Goal: Obtain resource: Download file/media

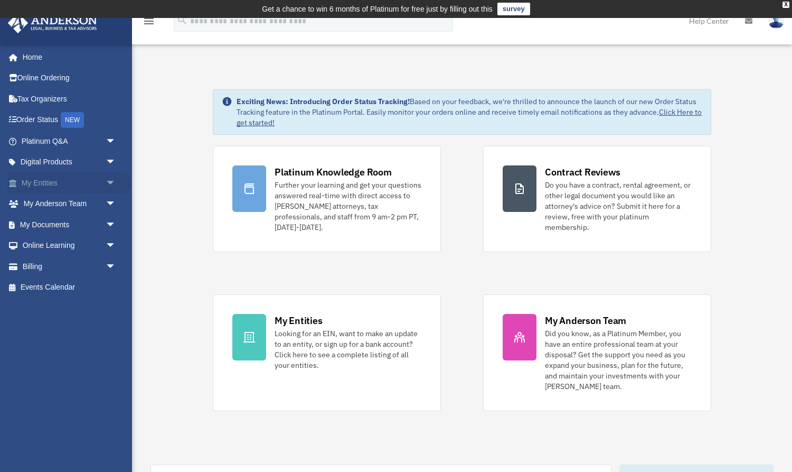
click at [34, 182] on link "My Entities arrow_drop_down" at bounding box center [69, 182] width 125 height 21
click at [109, 180] on span "arrow_drop_down" at bounding box center [116, 183] width 21 height 22
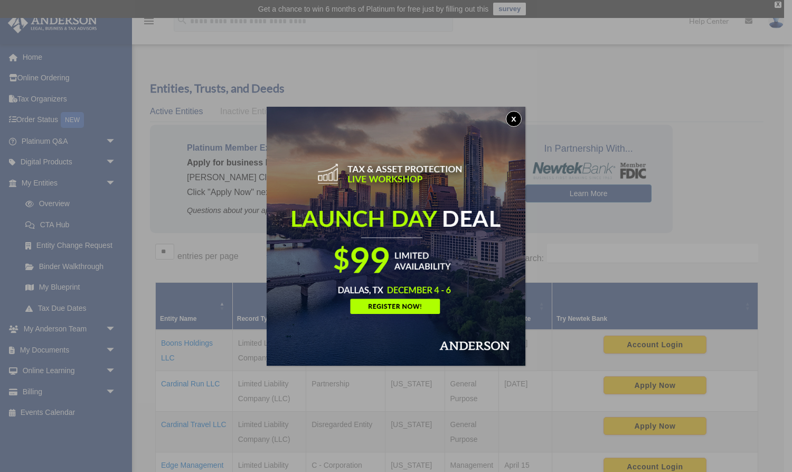
click at [515, 114] on button "x" at bounding box center [514, 119] width 16 height 16
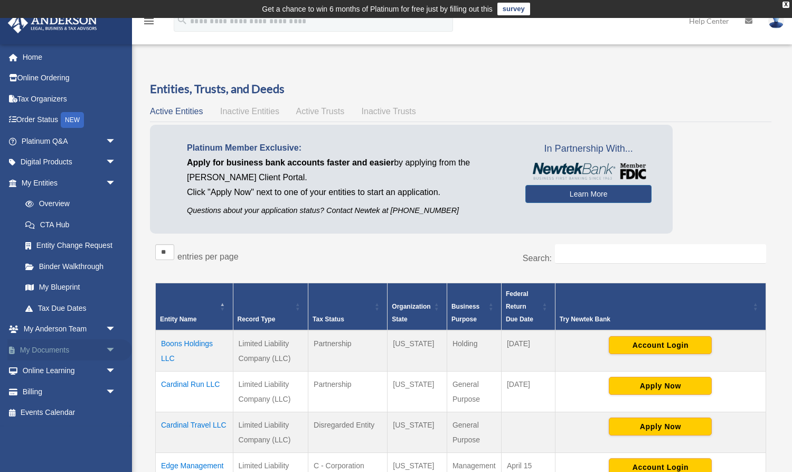
click at [110, 347] on span "arrow_drop_down" at bounding box center [116, 350] width 21 height 22
click at [49, 362] on link "Box" at bounding box center [73, 370] width 117 height 21
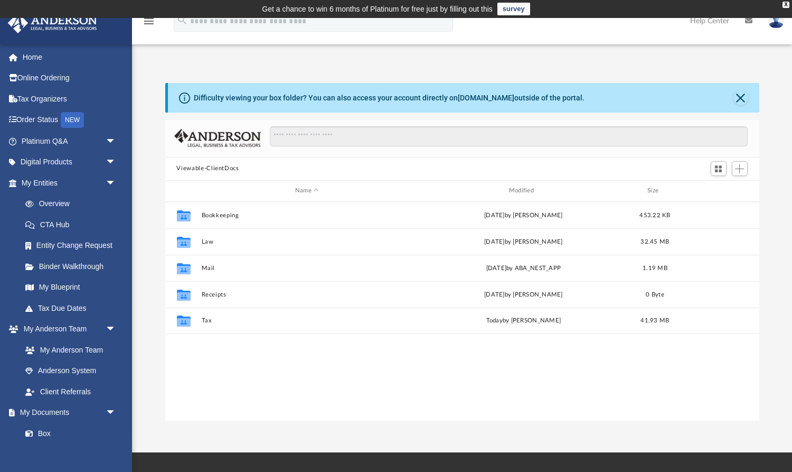
scroll to position [240, 595]
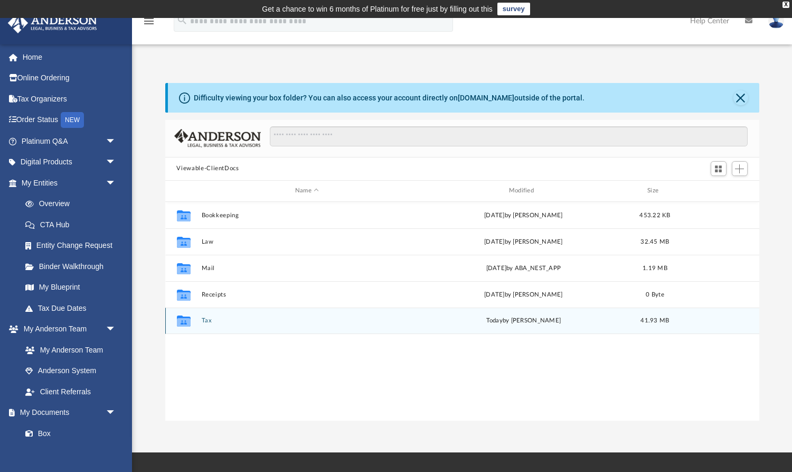
click at [208, 319] on button "Tax" at bounding box center [307, 320] width 212 height 7
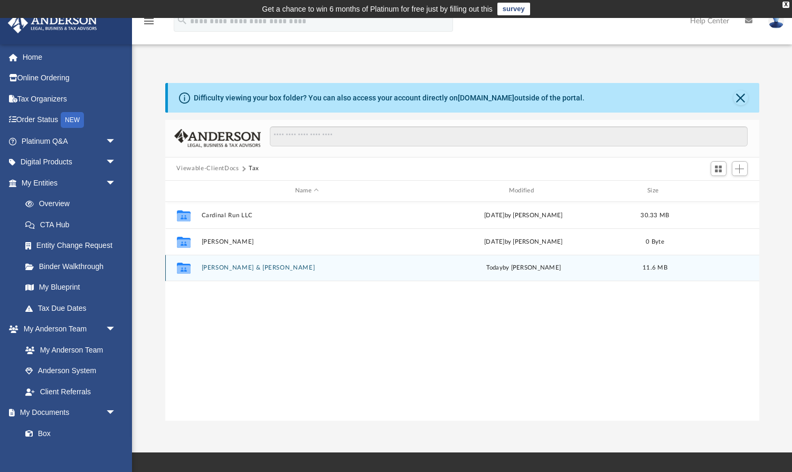
click at [222, 265] on button "Freytag, Jennifer & Menzer, Erin" at bounding box center [307, 267] width 212 height 7
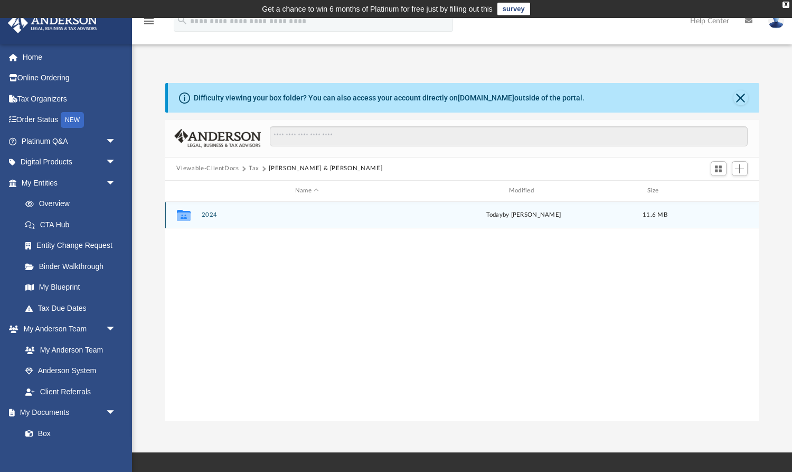
click at [207, 214] on button "2024" at bounding box center [307, 214] width 212 height 7
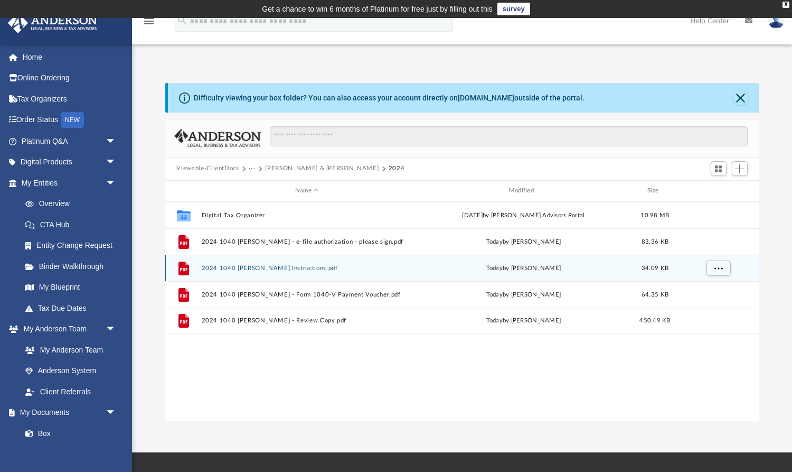
click at [225, 269] on button "2024 1040 [PERSON_NAME] Instructions.pdf" at bounding box center [307, 267] width 212 height 7
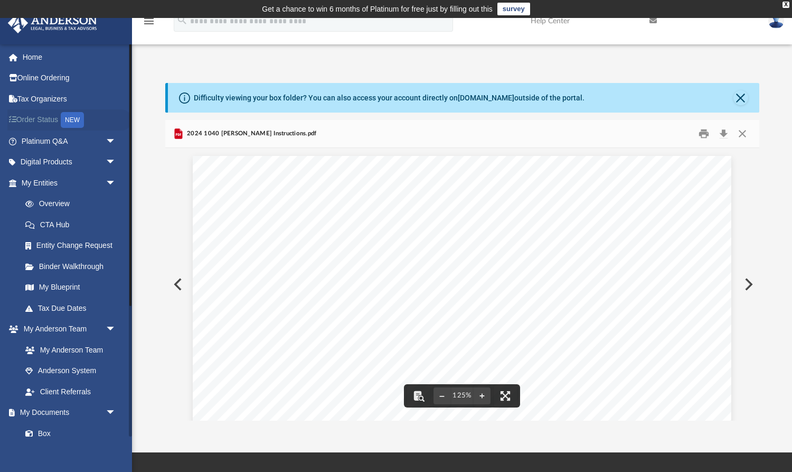
scroll to position [0, 0]
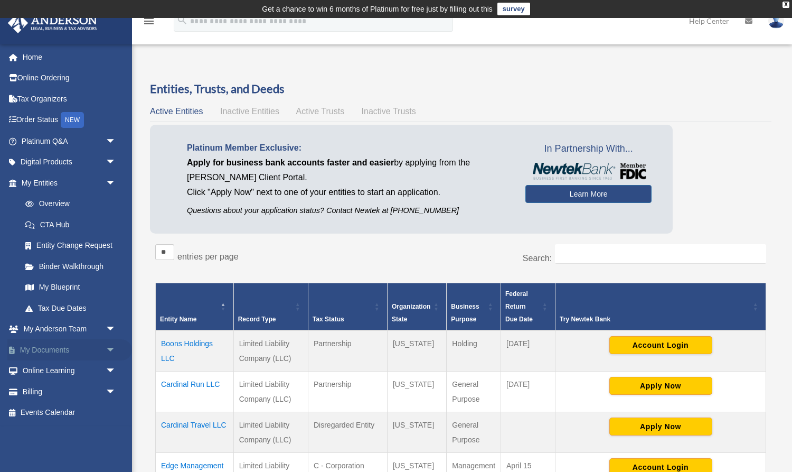
click at [43, 342] on link "My Documents arrow_drop_down" at bounding box center [69, 349] width 125 height 21
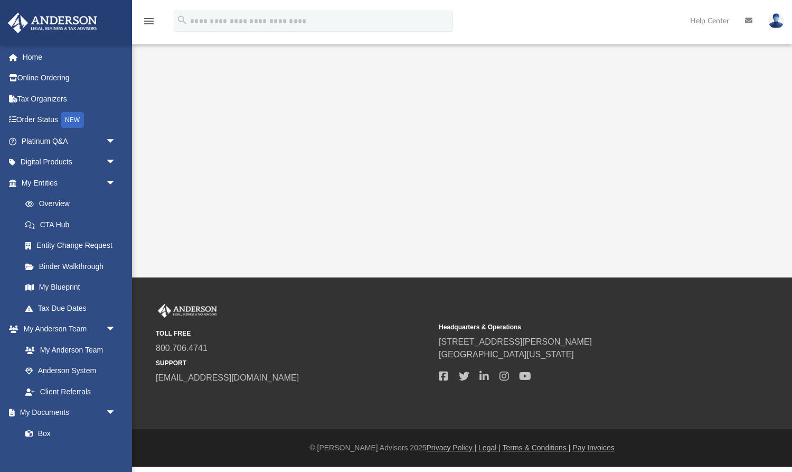
click at [110, 347] on link "My Anderson Team" at bounding box center [68, 349] width 107 height 21
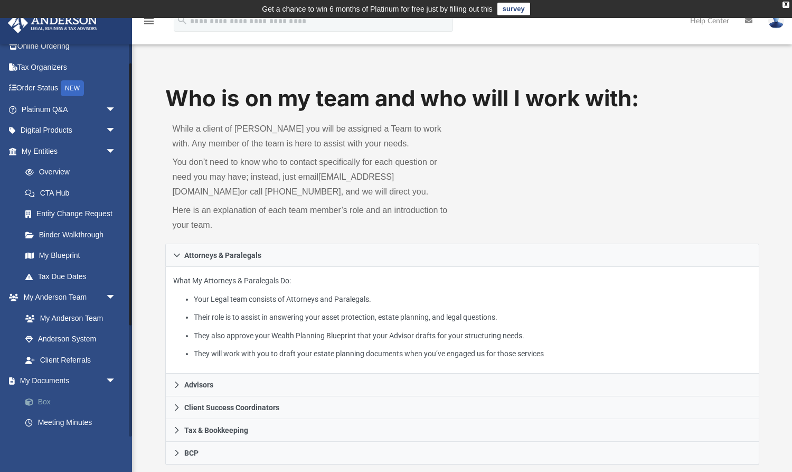
scroll to position [33, 0]
click at [46, 394] on link "Box" at bounding box center [73, 400] width 117 height 21
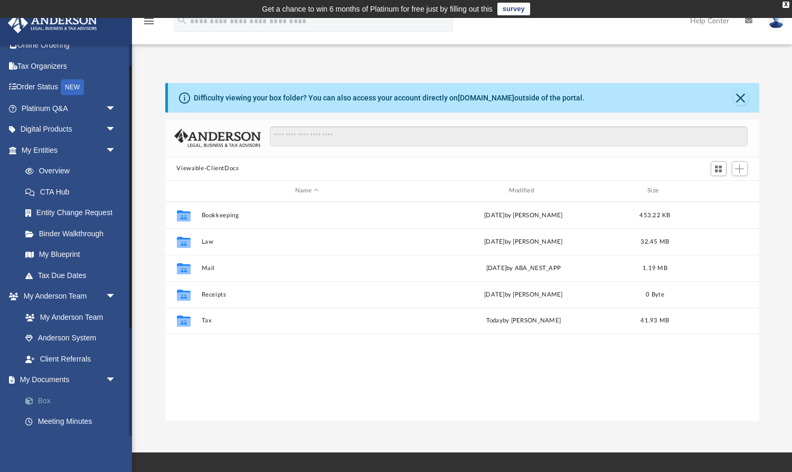
scroll to position [240, 595]
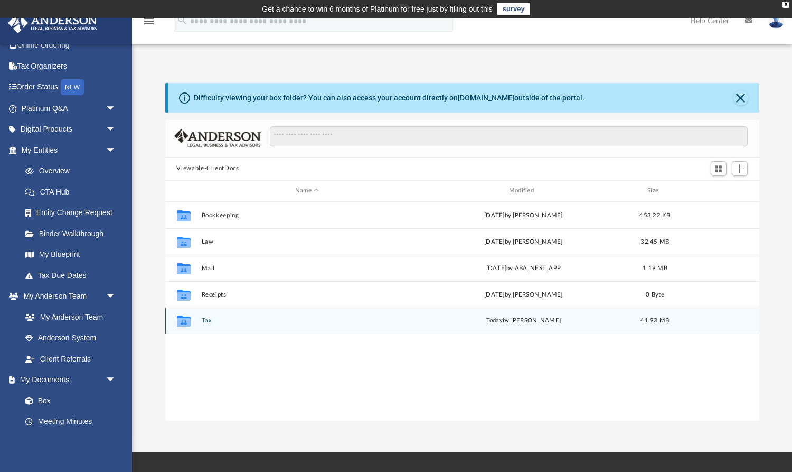
click at [208, 320] on button "Tax" at bounding box center [307, 320] width 212 height 7
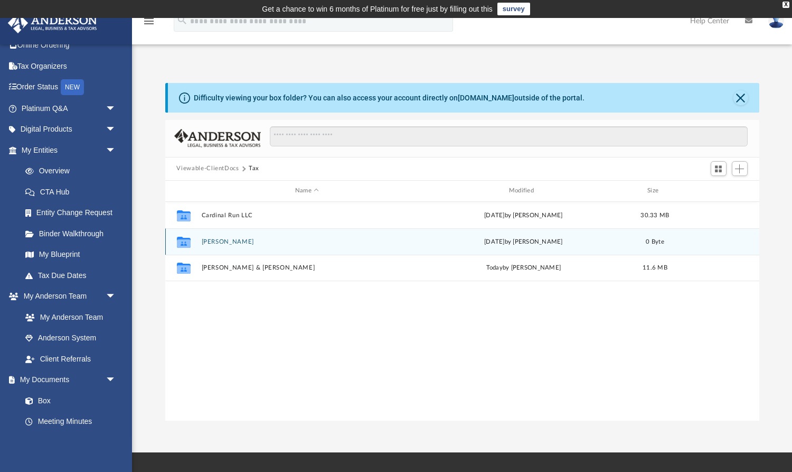
click at [218, 243] on button "[PERSON_NAME]" at bounding box center [307, 241] width 212 height 7
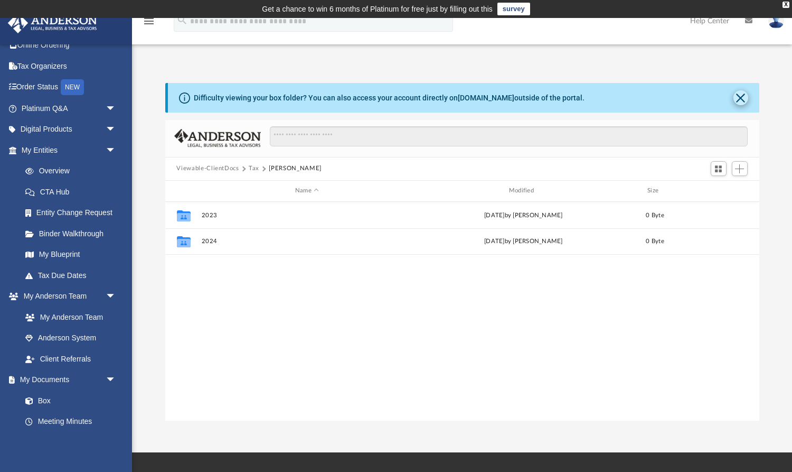
click at [739, 90] on button "Close" at bounding box center [740, 97] width 15 height 15
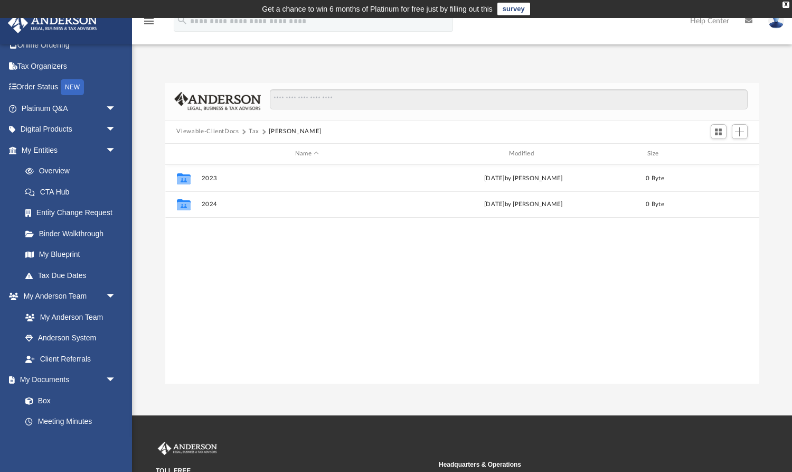
click at [250, 130] on button "Tax" at bounding box center [254, 132] width 11 height 10
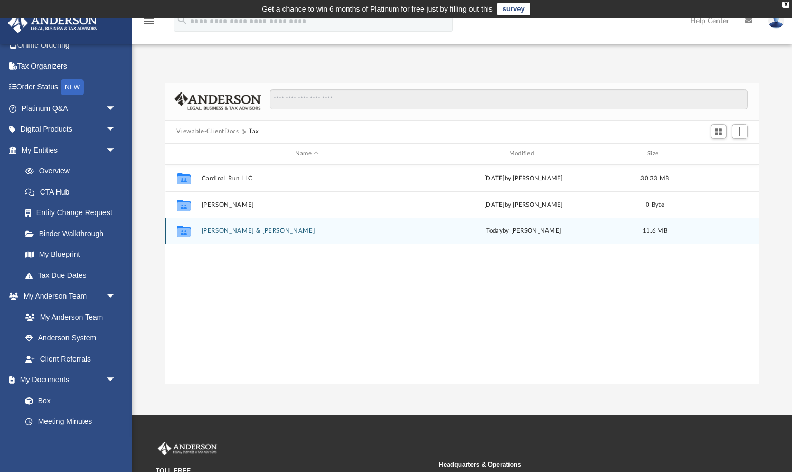
click at [222, 228] on button "Freytag, Jennifer & Menzer, Erin" at bounding box center [307, 230] width 212 height 7
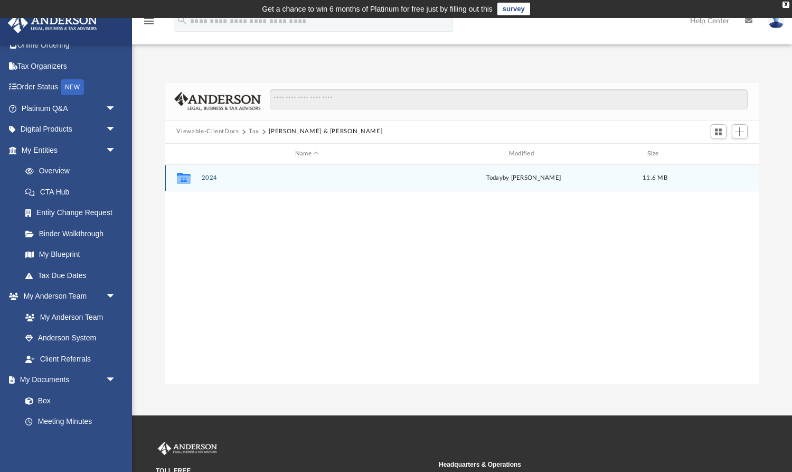
click at [208, 176] on button "2024" at bounding box center [307, 177] width 212 height 7
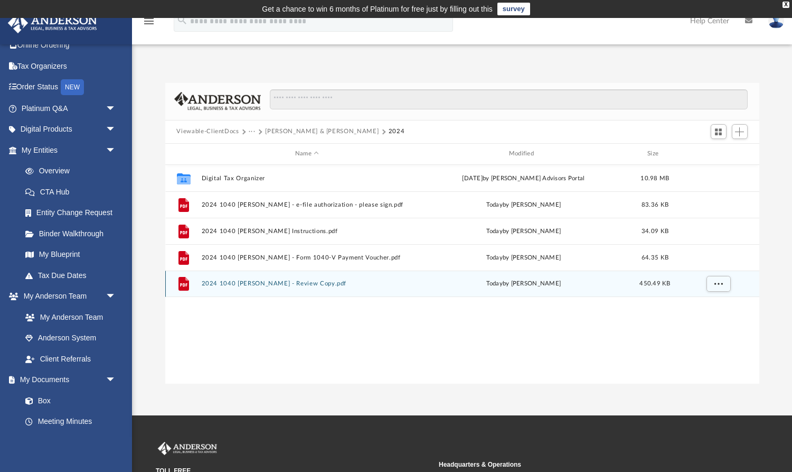
click at [218, 285] on button "2024 1040 Menzer, Erin - Review Copy.pdf" at bounding box center [307, 283] width 212 height 7
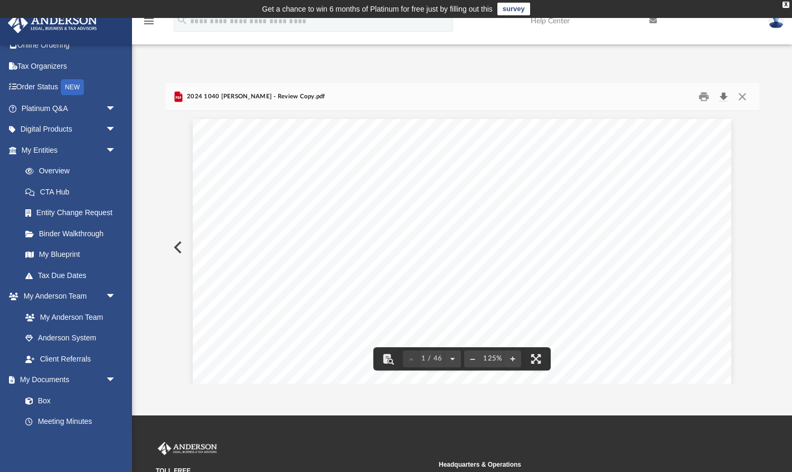
click at [726, 96] on button "Download" at bounding box center [723, 96] width 19 height 16
click at [739, 95] on button "Close" at bounding box center [742, 96] width 19 height 16
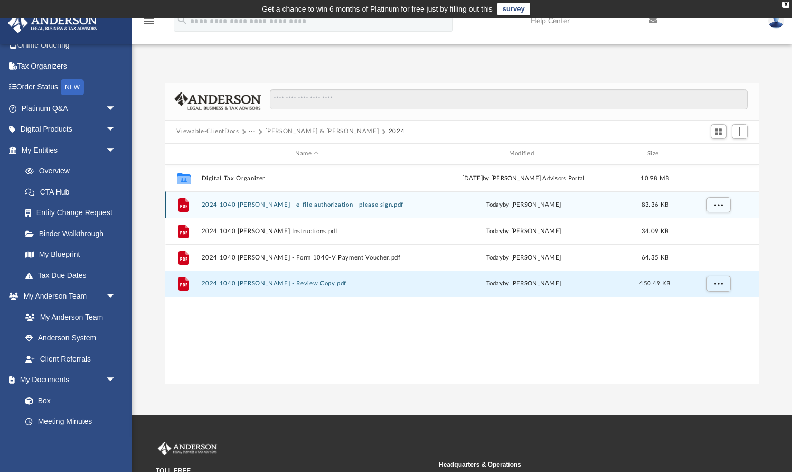
click at [307, 203] on button "2024 1040 Menzer, Erin - e-file authorization - please sign.pdf" at bounding box center [307, 204] width 212 height 7
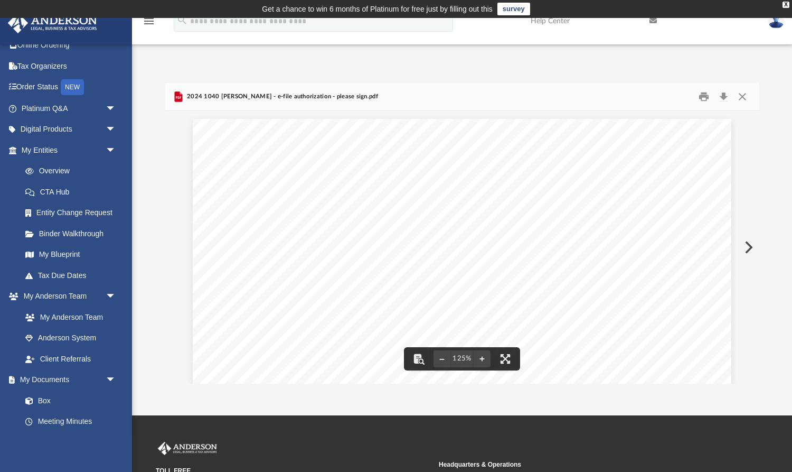
scroll to position [0, 0]
click at [739, 94] on button "Close" at bounding box center [742, 96] width 19 height 16
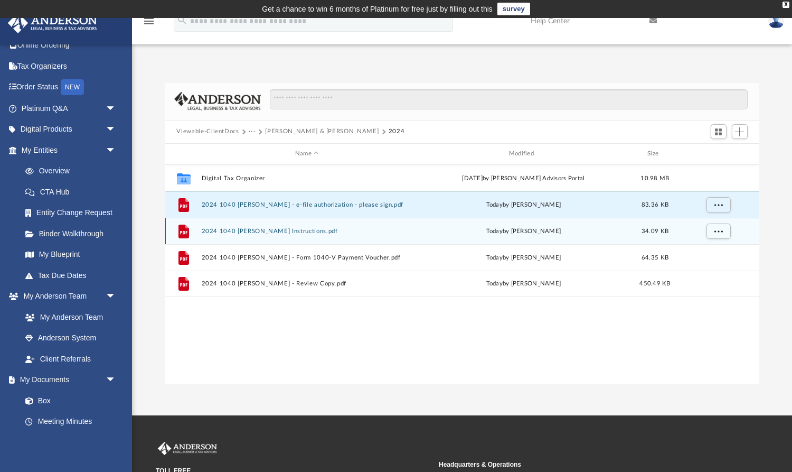
click at [311, 232] on button "2024 1040 Menzer, Erin - Filing Instructions.pdf" at bounding box center [307, 230] width 212 height 7
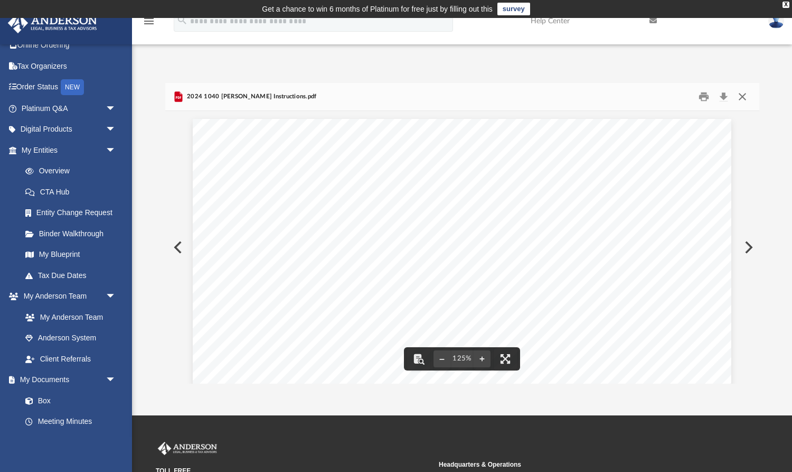
click at [740, 99] on button "Close" at bounding box center [742, 96] width 19 height 16
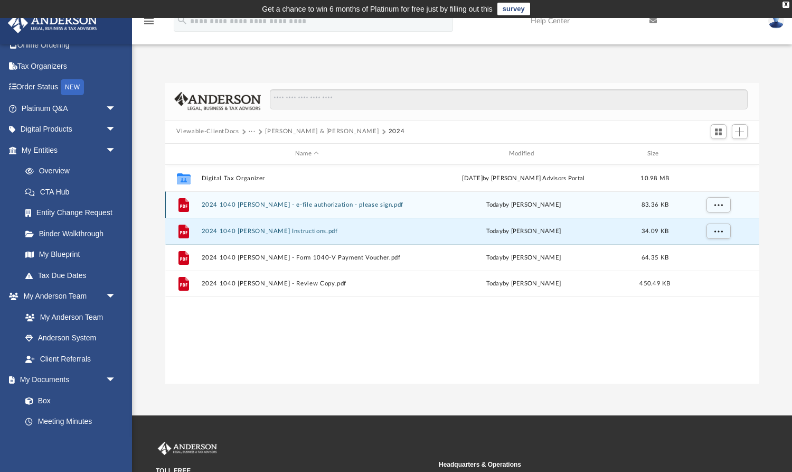
click at [281, 211] on div "File 2024 1040 Menzer, Erin - e-file authorization - please sign.pdf today by A…" at bounding box center [462, 204] width 594 height 26
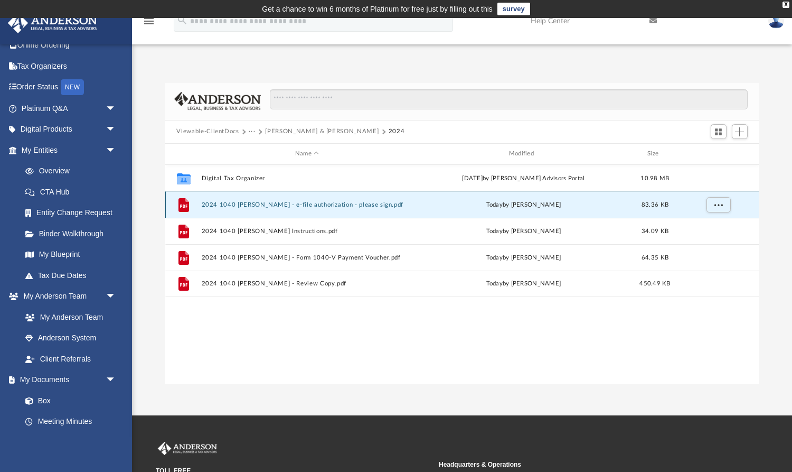
click at [281, 206] on button "2024 1040 Menzer, Erin - e-file authorization - please sign.pdf" at bounding box center [307, 204] width 212 height 7
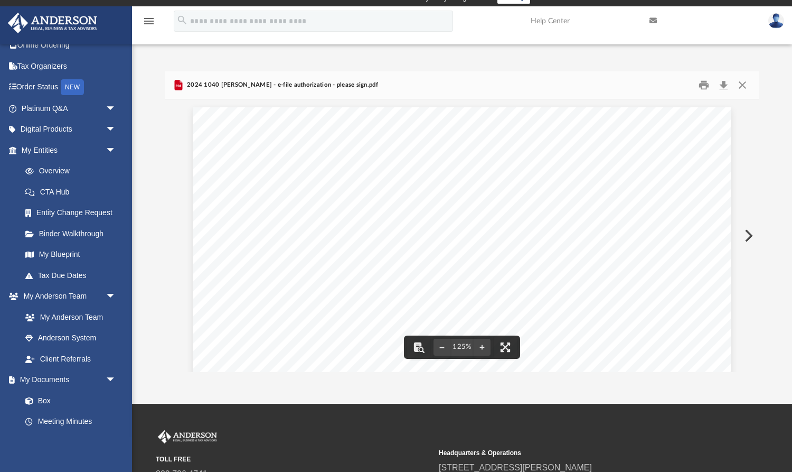
scroll to position [11, 0]
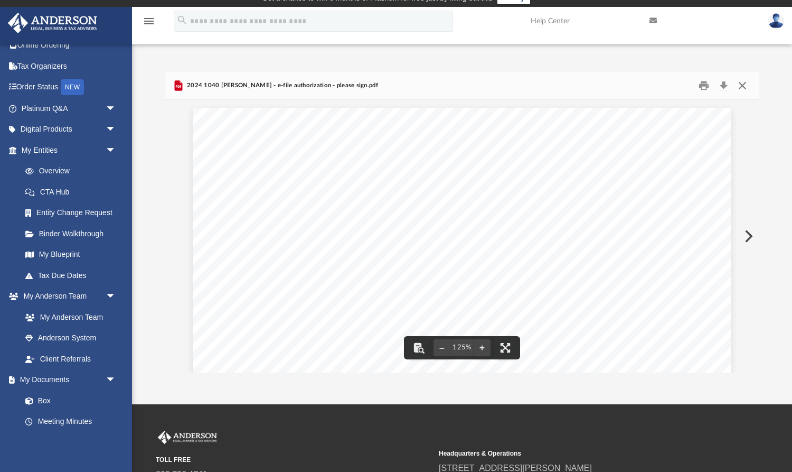
click at [741, 82] on button "Close" at bounding box center [742, 85] width 19 height 16
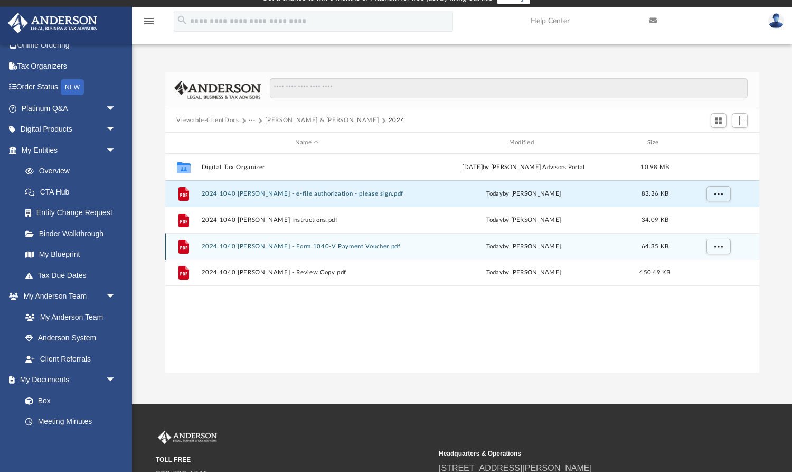
click at [251, 242] on button "2024 1040 Menzer, Erin - Form 1040-V Payment Voucher.pdf" at bounding box center [307, 245] width 212 height 7
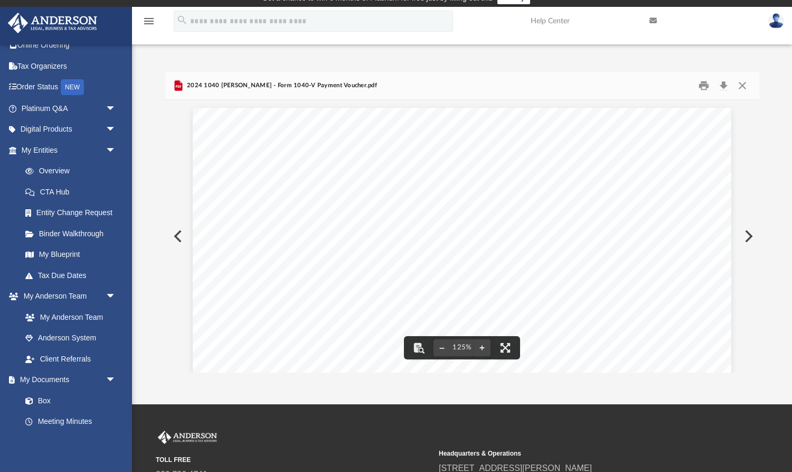
scroll to position [0, 0]
click at [744, 84] on button "Close" at bounding box center [742, 85] width 19 height 16
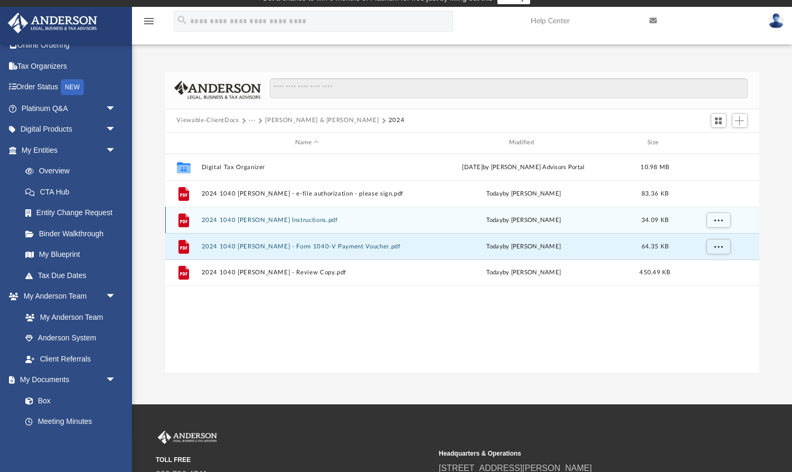
click at [290, 219] on button "2024 1040 Menzer, Erin - Filing Instructions.pdf" at bounding box center [307, 219] width 212 height 7
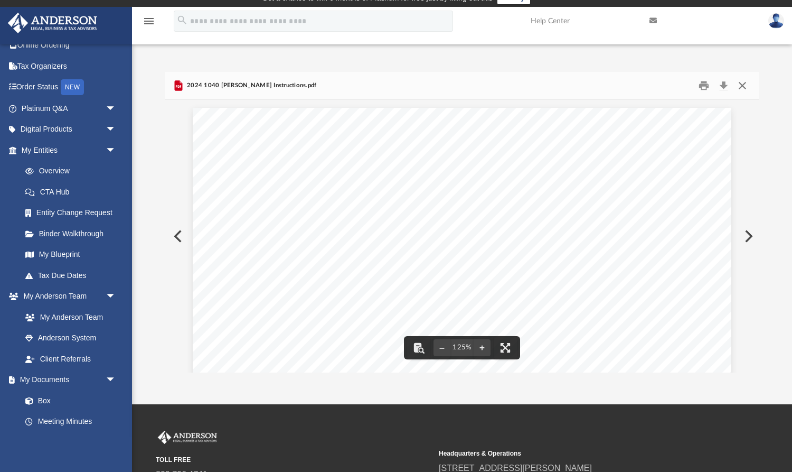
click at [742, 84] on button "Close" at bounding box center [742, 85] width 19 height 16
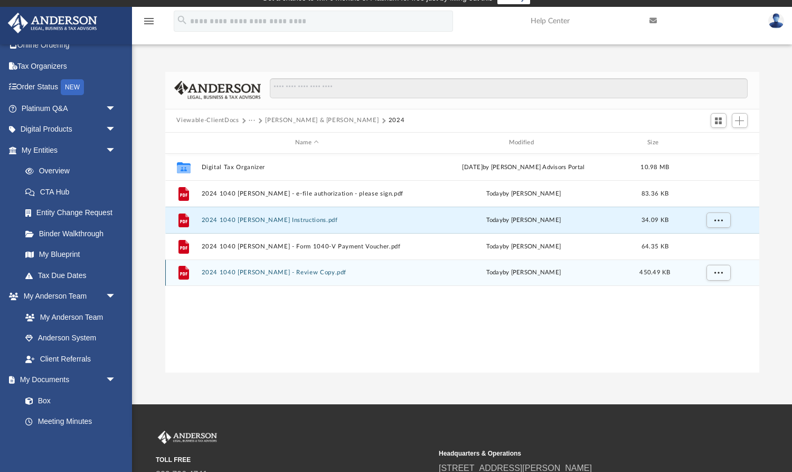
click at [281, 271] on button "2024 1040 Menzer, Erin - Review Copy.pdf" at bounding box center [307, 272] width 212 height 7
